Goal: Information Seeking & Learning: Learn about a topic

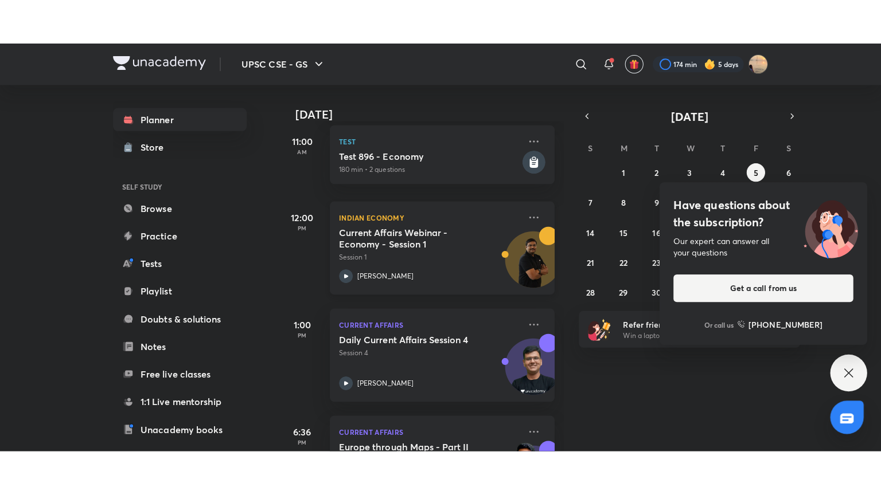
scroll to position [275, 0]
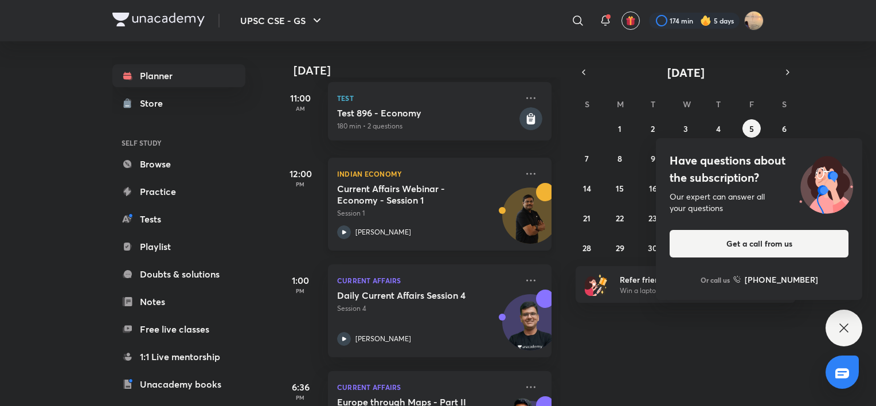
click at [427, 202] on h5 "Current Affairs Webinar - Economy - Session 1" at bounding box center [408, 194] width 143 height 23
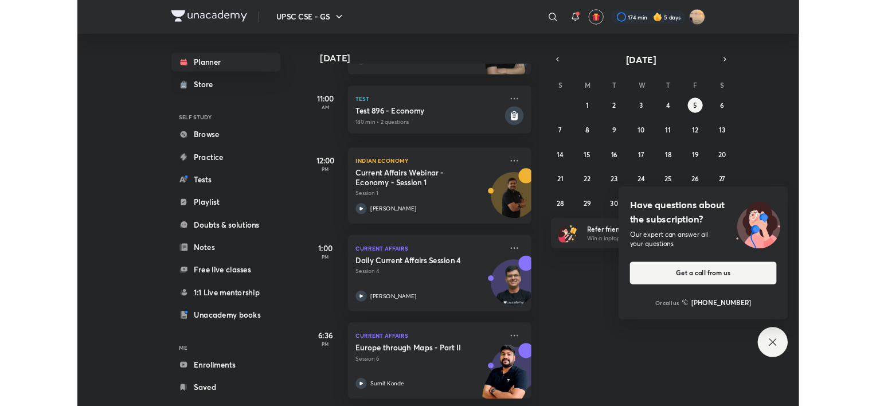
scroll to position [261, 0]
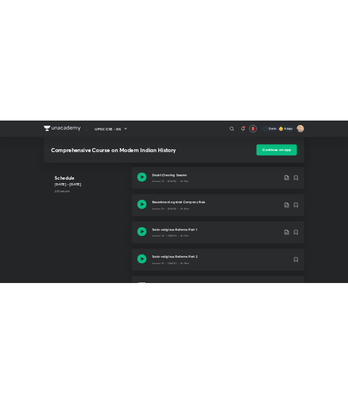
scroll to position [1343, 0]
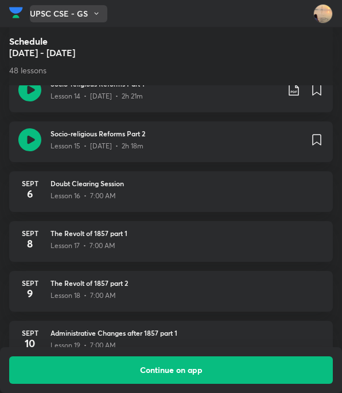
click at [46, 9] on button "UPSC CSE - GS" at bounding box center [68, 13] width 77 height 17
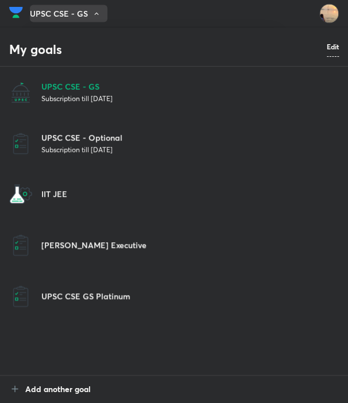
click at [83, 95] on p "Subscription till 9 Sept 2026" at bounding box center [189, 97] width 297 height 11
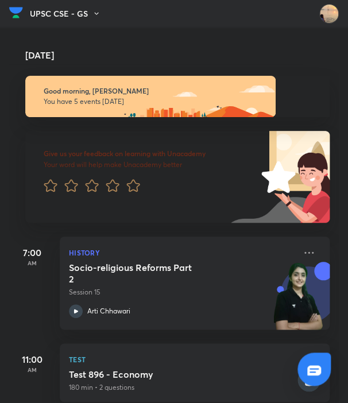
click at [37, 61] on div "[DATE]" at bounding box center [174, 46] width 331 height 37
